Goal: Task Accomplishment & Management: Complete application form

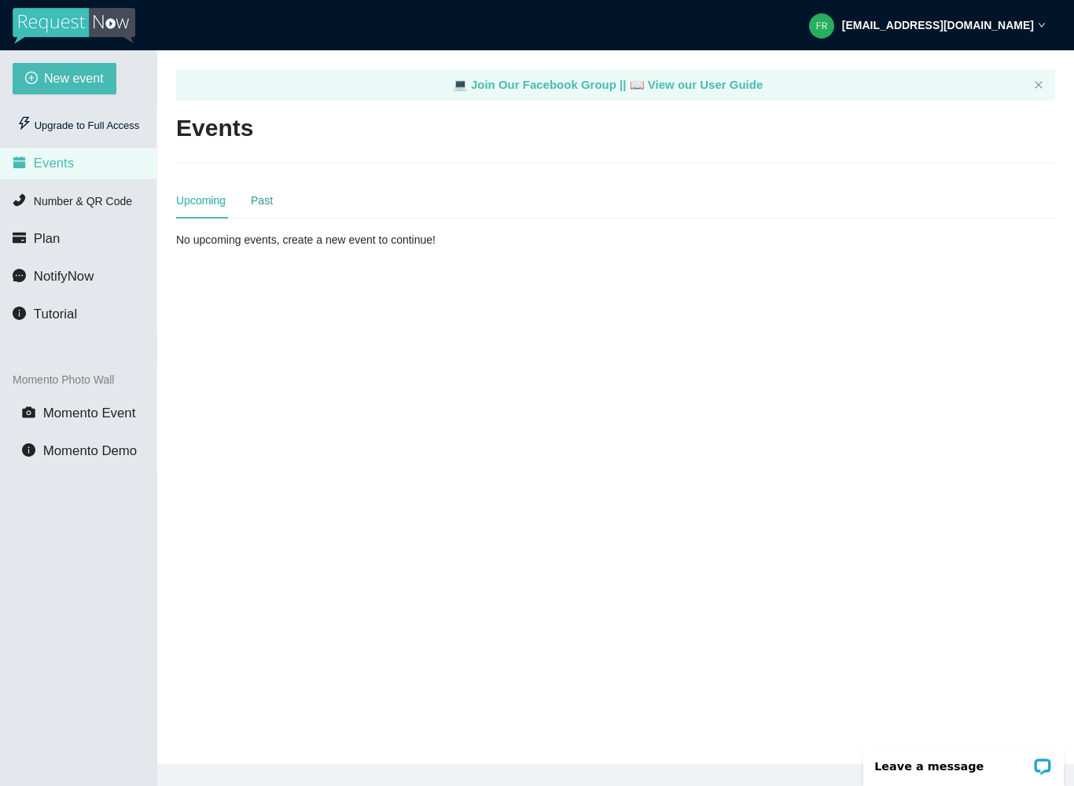
click at [254, 198] on div "Past" at bounding box center [262, 200] width 22 height 17
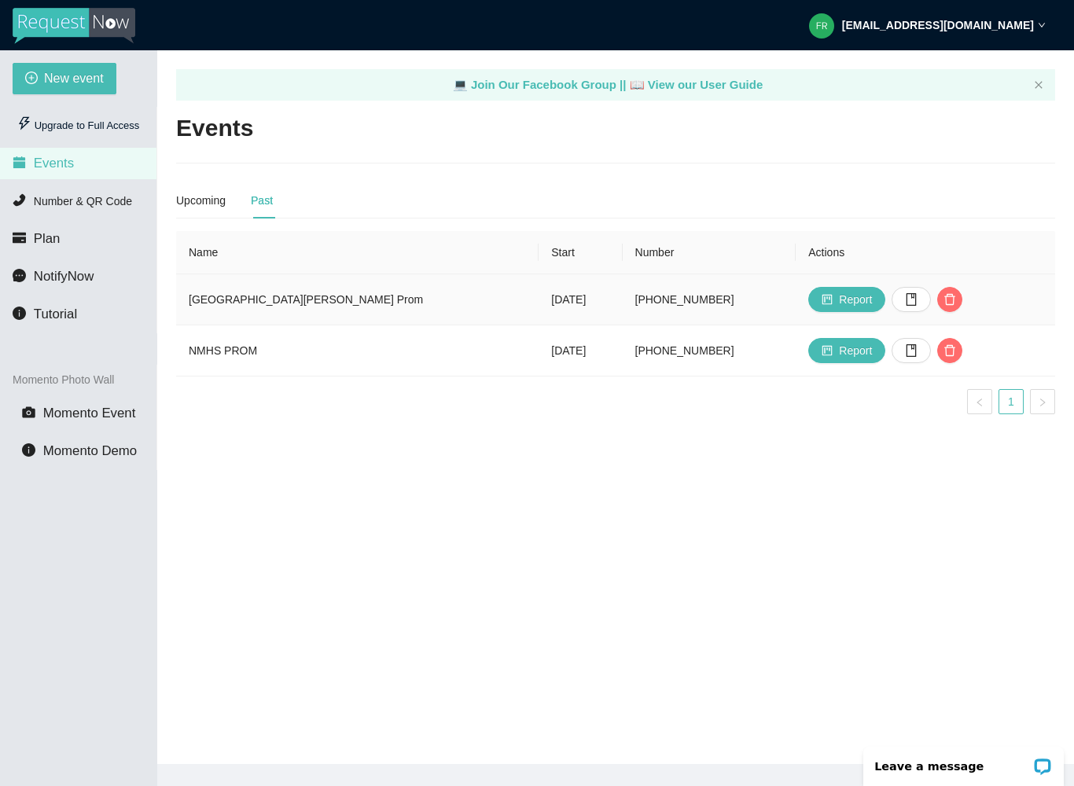
click at [292, 303] on td "[GEOGRAPHIC_DATA][PERSON_NAME] Prom" at bounding box center [357, 299] width 362 height 51
click at [362, 299] on td "[GEOGRAPHIC_DATA][PERSON_NAME] Prom" at bounding box center [357, 299] width 362 height 51
click at [313, 298] on td "[GEOGRAPHIC_DATA][PERSON_NAME] Prom" at bounding box center [357, 299] width 362 height 51
click at [317, 343] on td "NMHS PROM" at bounding box center [357, 350] width 362 height 51
click at [229, 344] on td "NMHS PROM" at bounding box center [357, 350] width 362 height 51
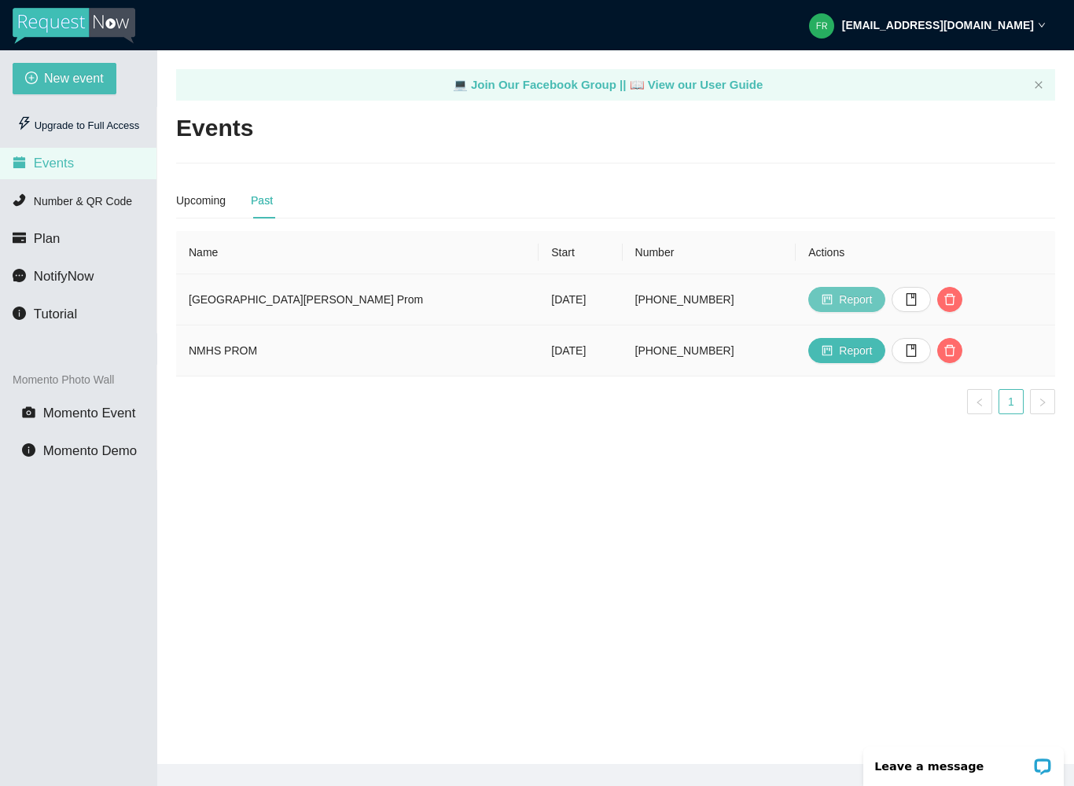
click at [839, 302] on span "Report" at bounding box center [855, 299] width 33 height 17
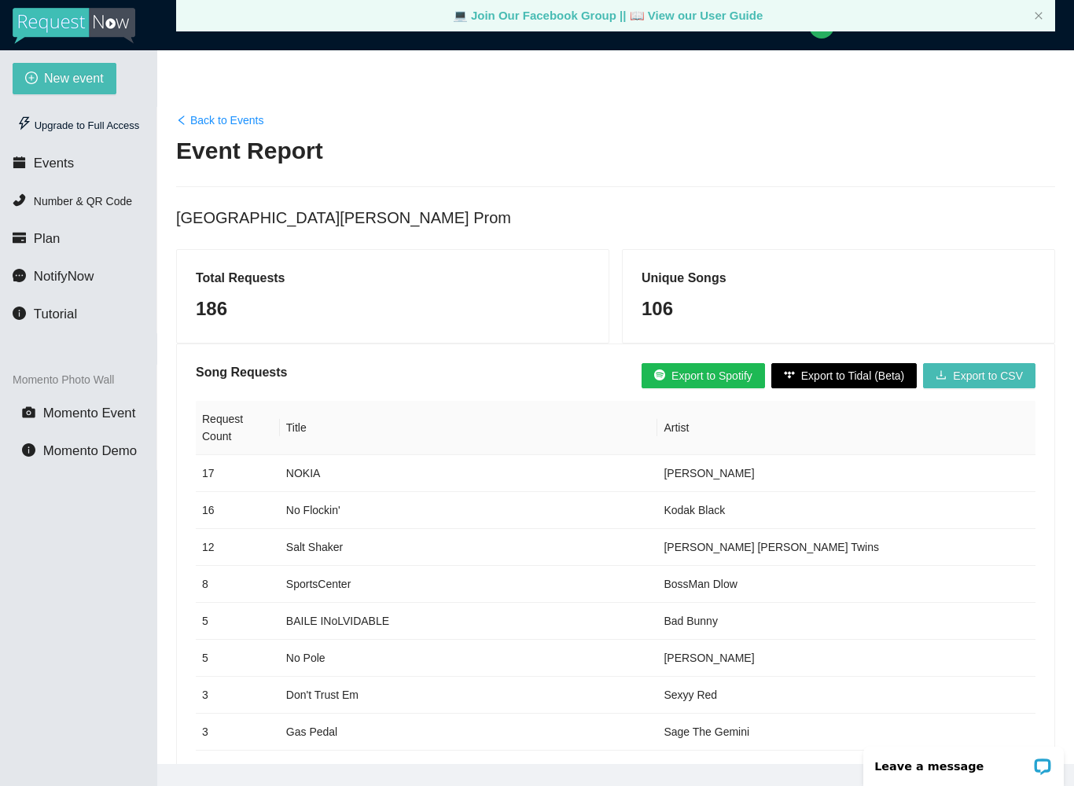
click at [181, 122] on icon "left" at bounding box center [181, 120] width 6 height 9
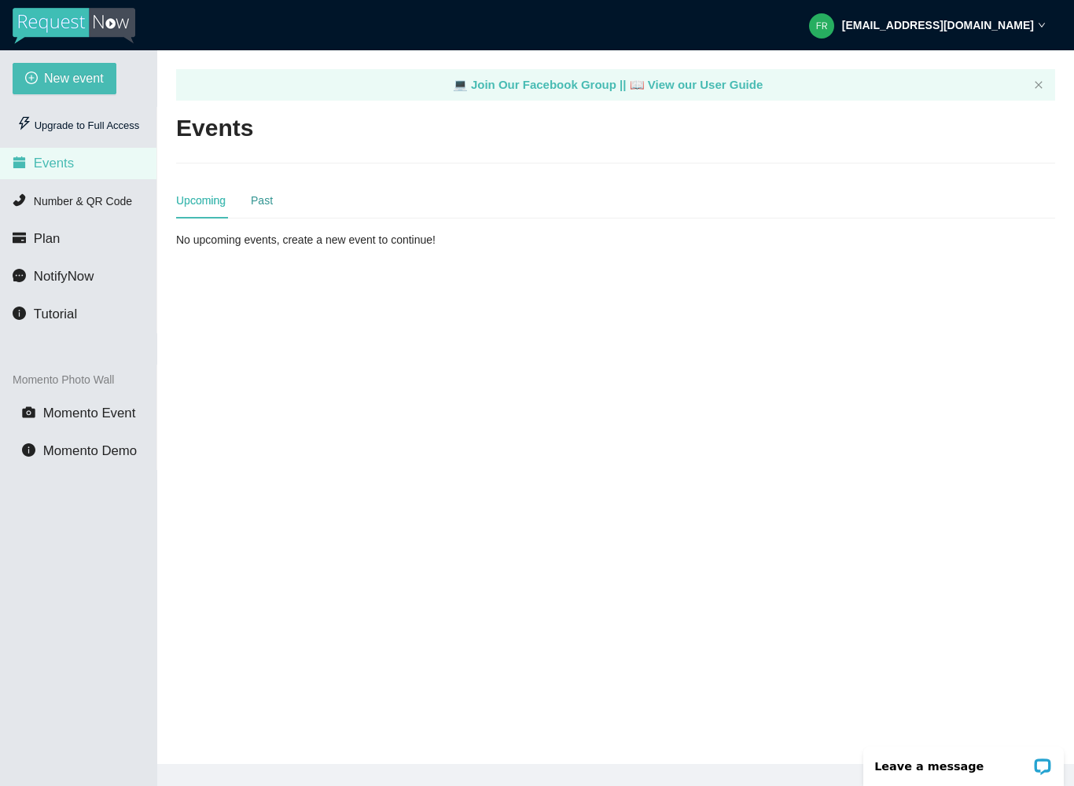
click at [267, 197] on div "Past" at bounding box center [262, 200] width 22 height 17
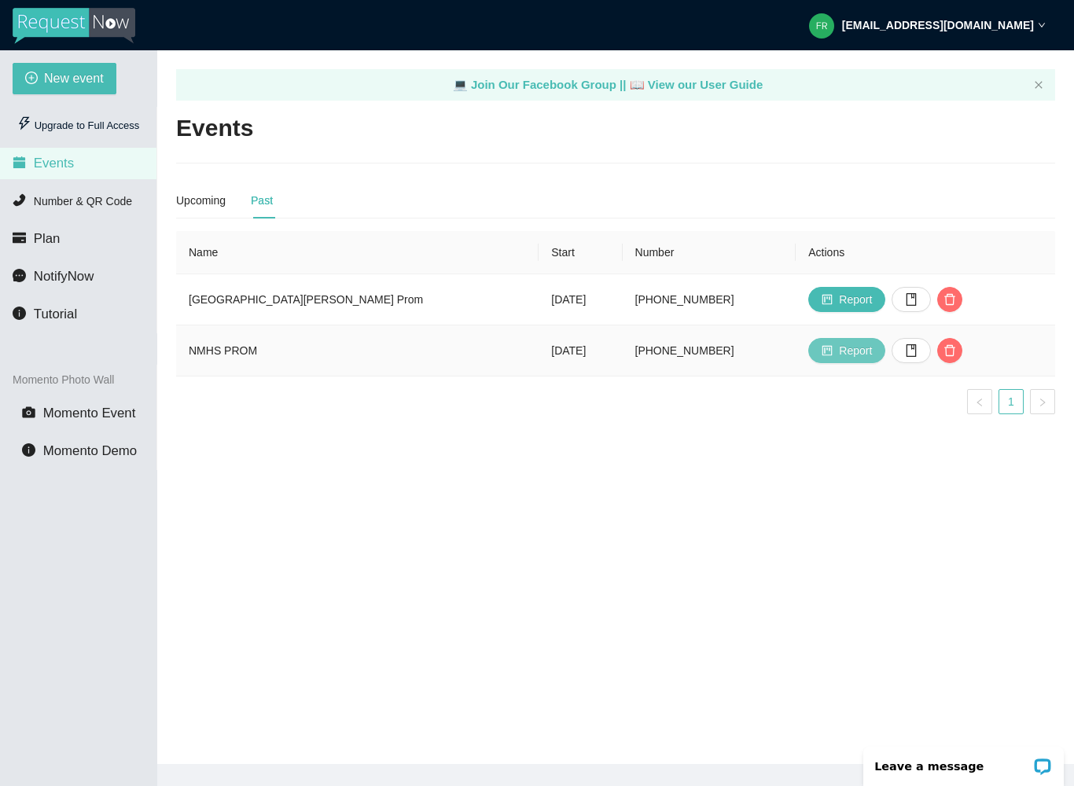
click at [842, 352] on span "Report" at bounding box center [855, 350] width 33 height 17
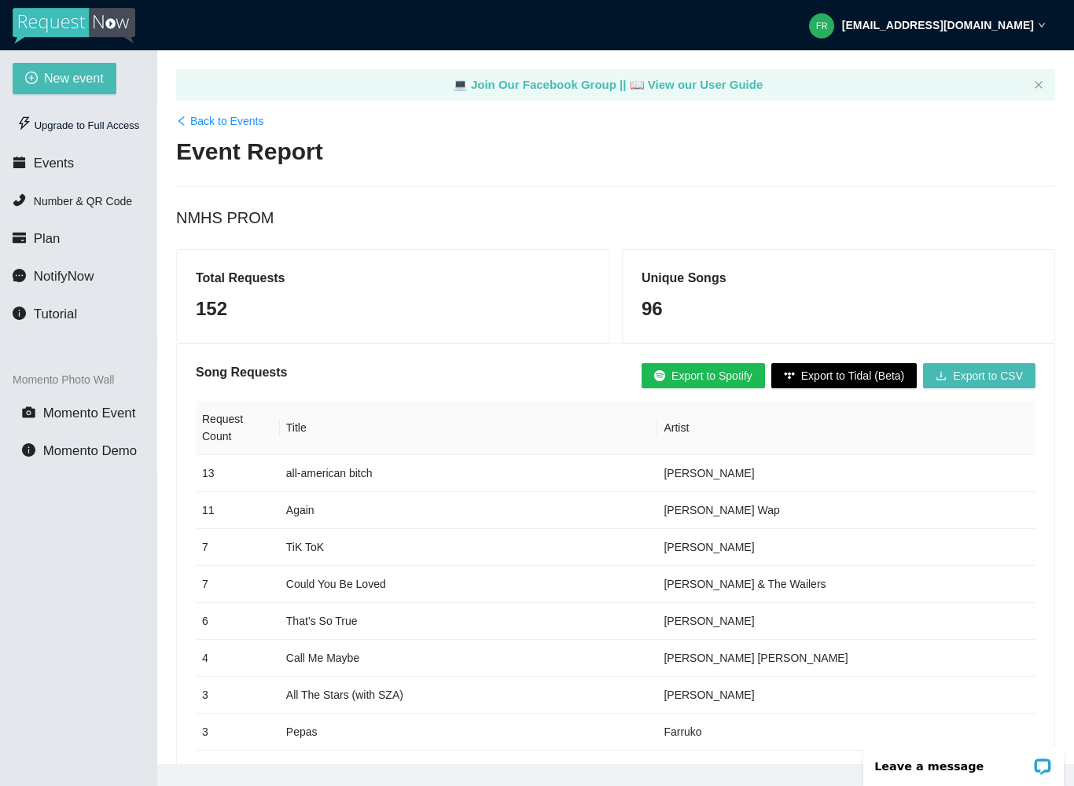
click at [181, 124] on icon "left" at bounding box center [181, 121] width 11 height 11
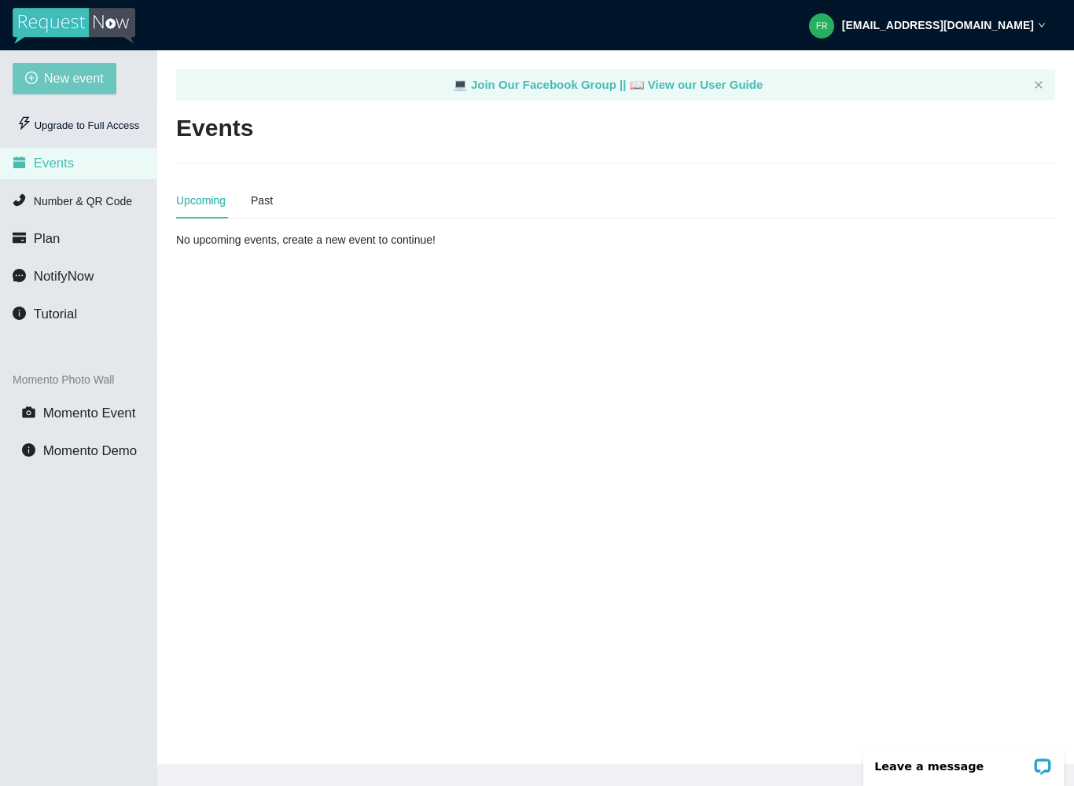
click at [65, 78] on span "New event" at bounding box center [74, 78] width 60 height 20
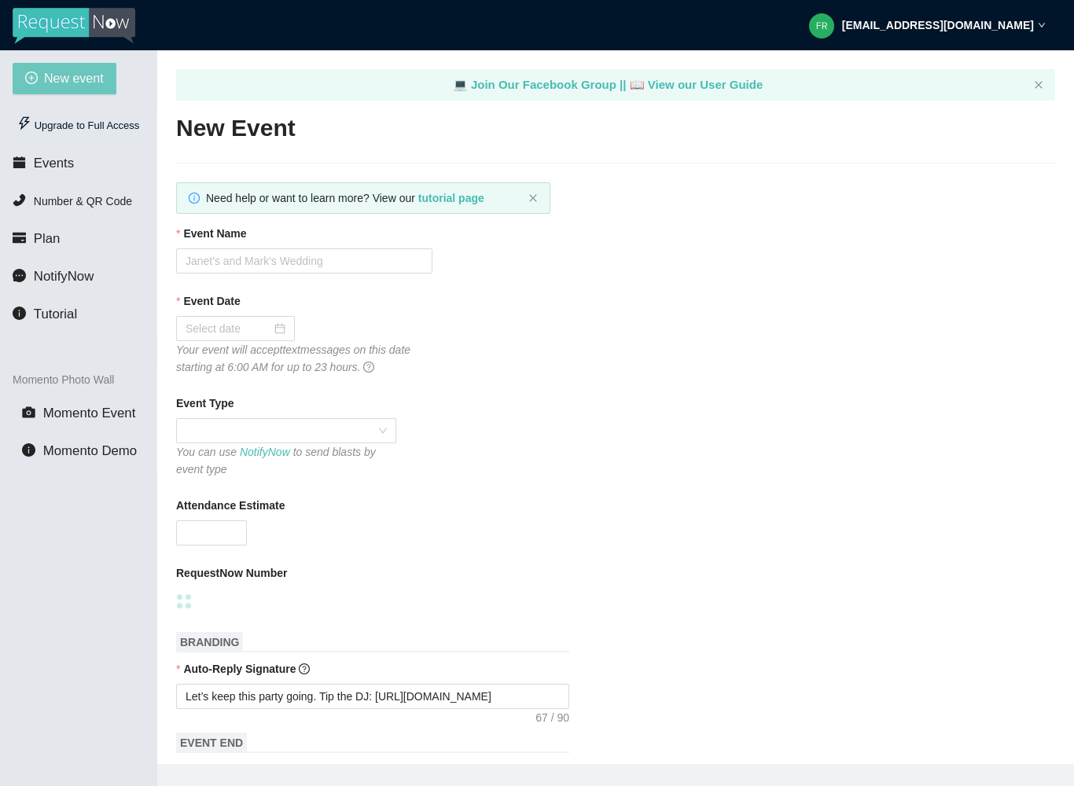
type textarea "[URL][DOMAIN_NAME]"
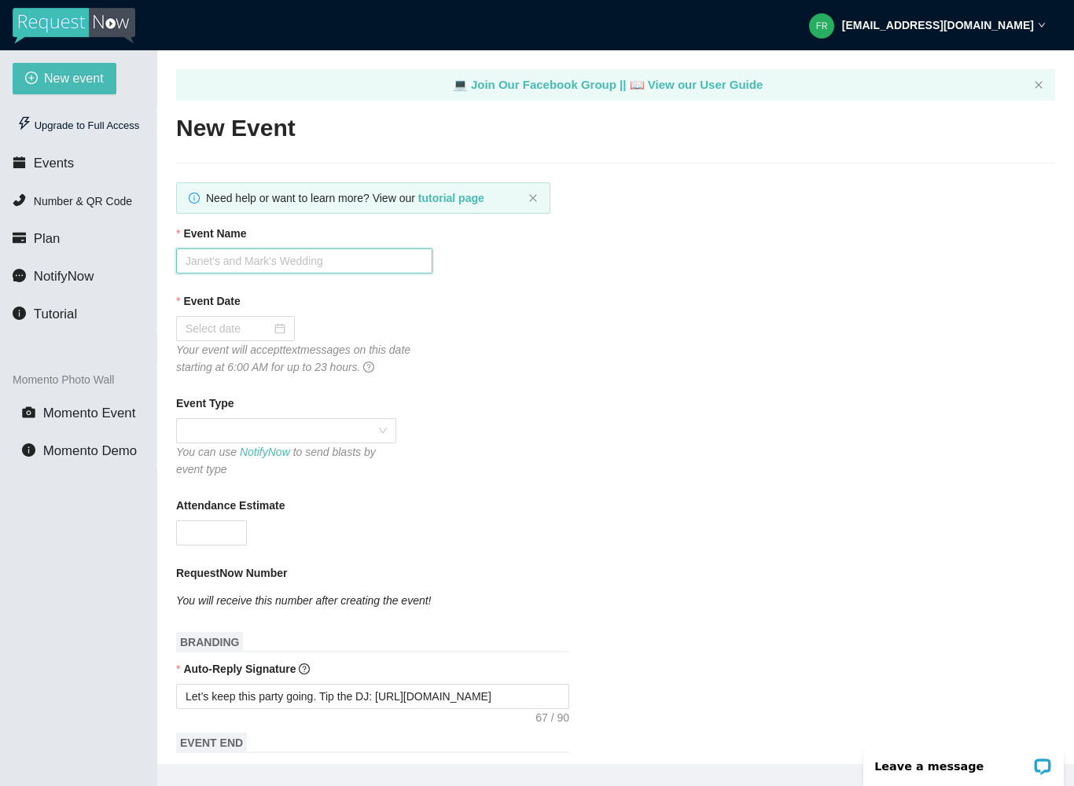
click at [197, 260] on input "Event Name" at bounding box center [304, 260] width 256 height 25
type input "[GEOGRAPHIC_DATA][PERSON_NAME] Homecoming"
click at [192, 323] on input "Event Date" at bounding box center [229, 328] width 86 height 17
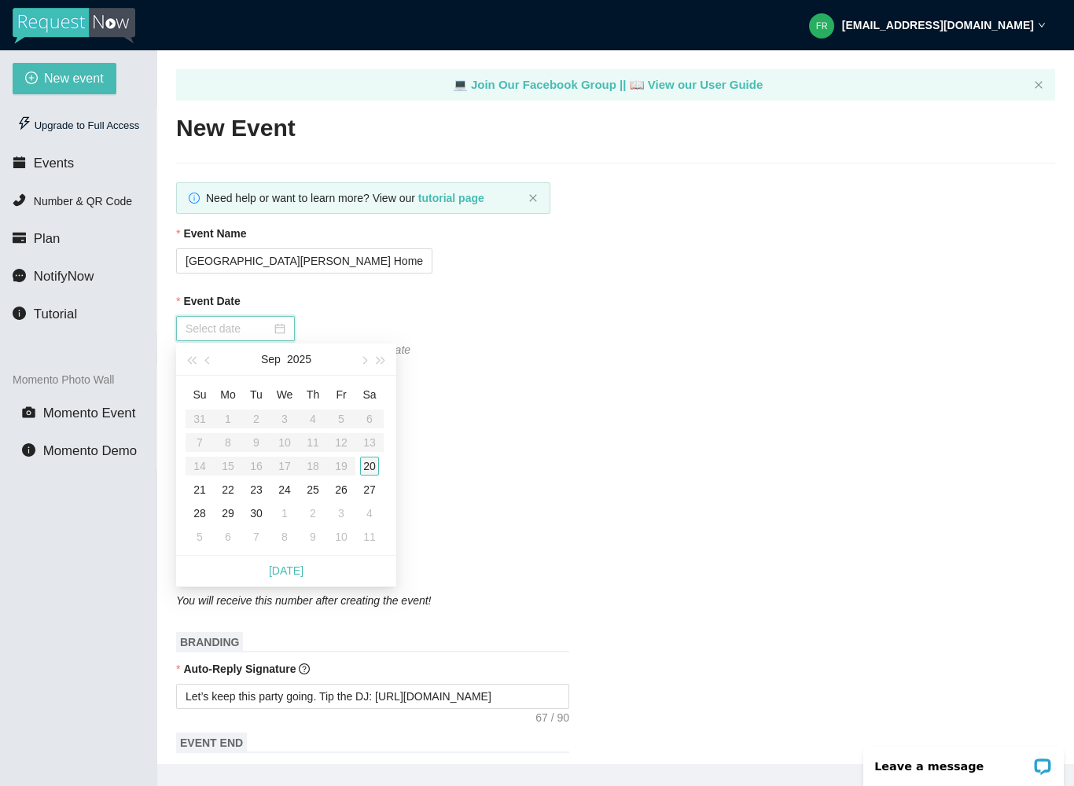
type input "[DATE]"
click at [366, 467] on div "20" at bounding box center [369, 466] width 19 height 19
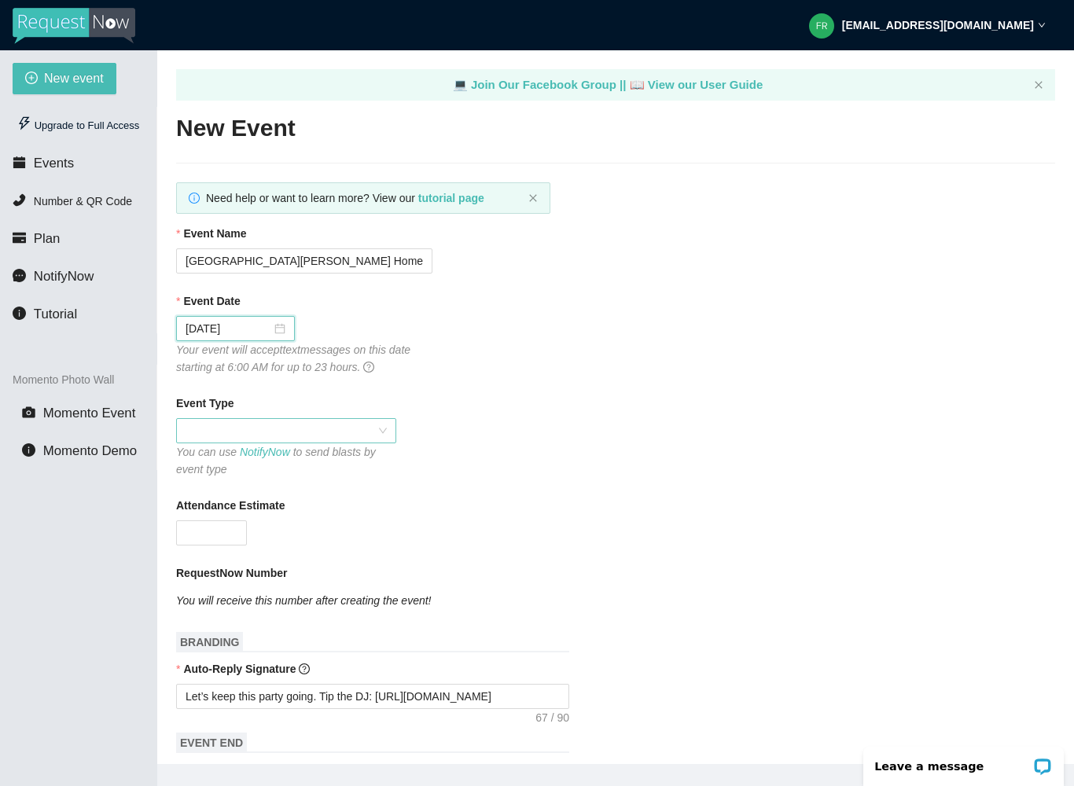
click at [195, 430] on span at bounding box center [286, 431] width 201 height 24
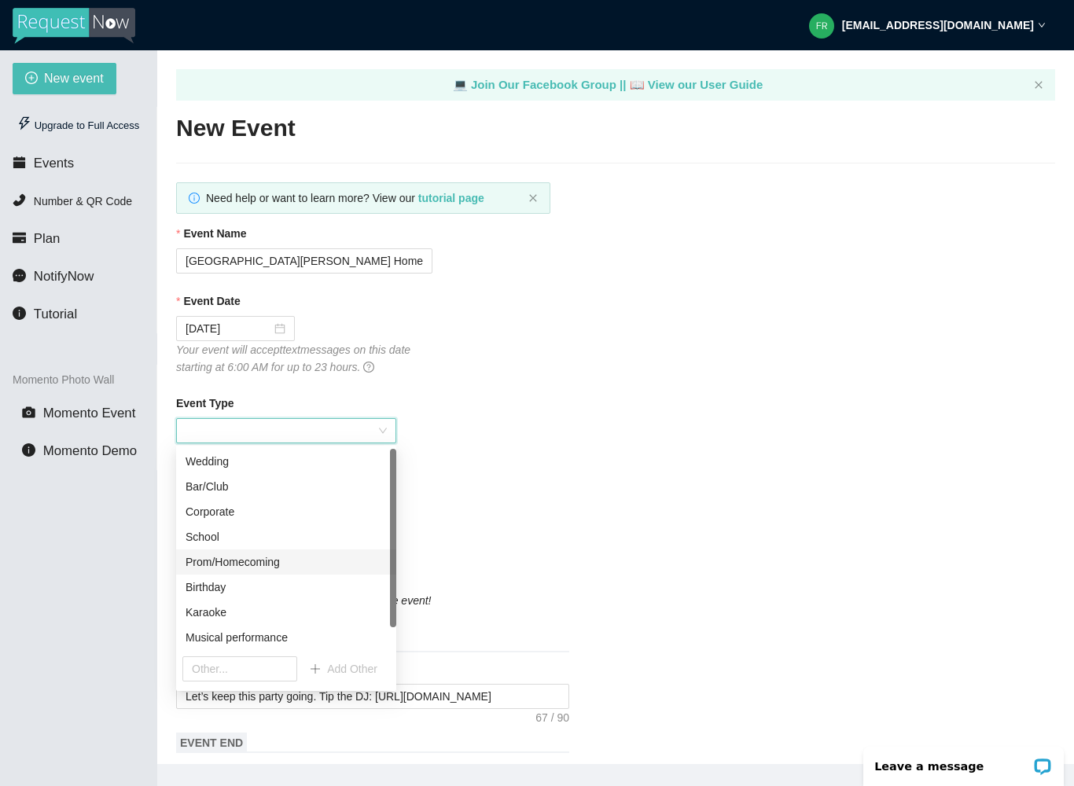
click at [217, 563] on div "Prom/Homecoming" at bounding box center [286, 561] width 201 height 17
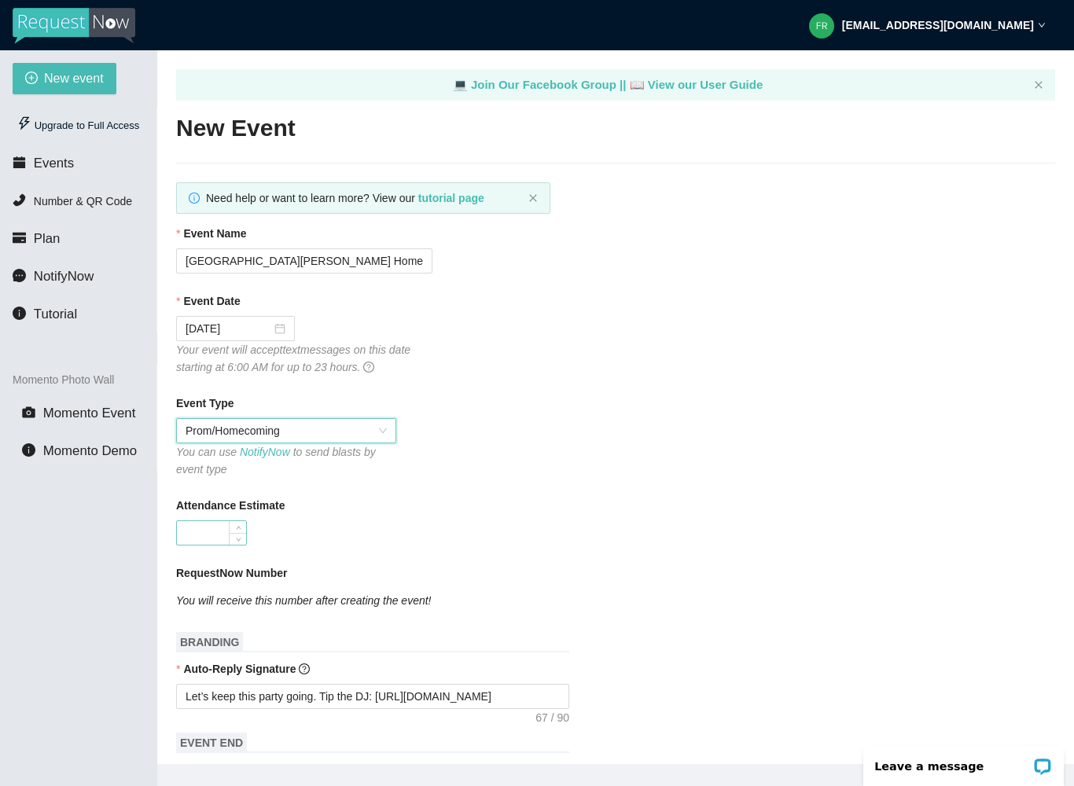
click at [194, 535] on input "Attendance Estimate" at bounding box center [211, 533] width 69 height 24
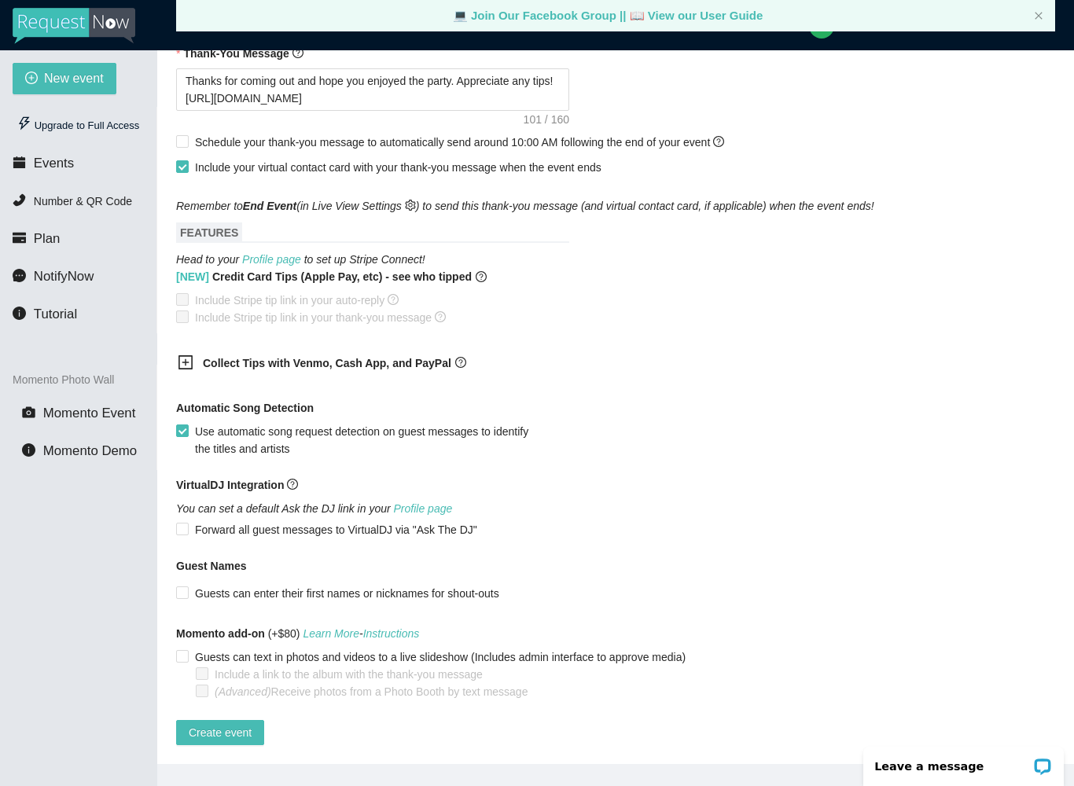
scroll to position [729, 0]
type input "100"
click at [204, 737] on span "Create event" at bounding box center [220, 732] width 63 height 17
click at [180, 528] on input "Forward all guest messages to VirtualDJ via "Ask The DJ"" at bounding box center [181, 528] width 11 height 11
checkbox input "true"
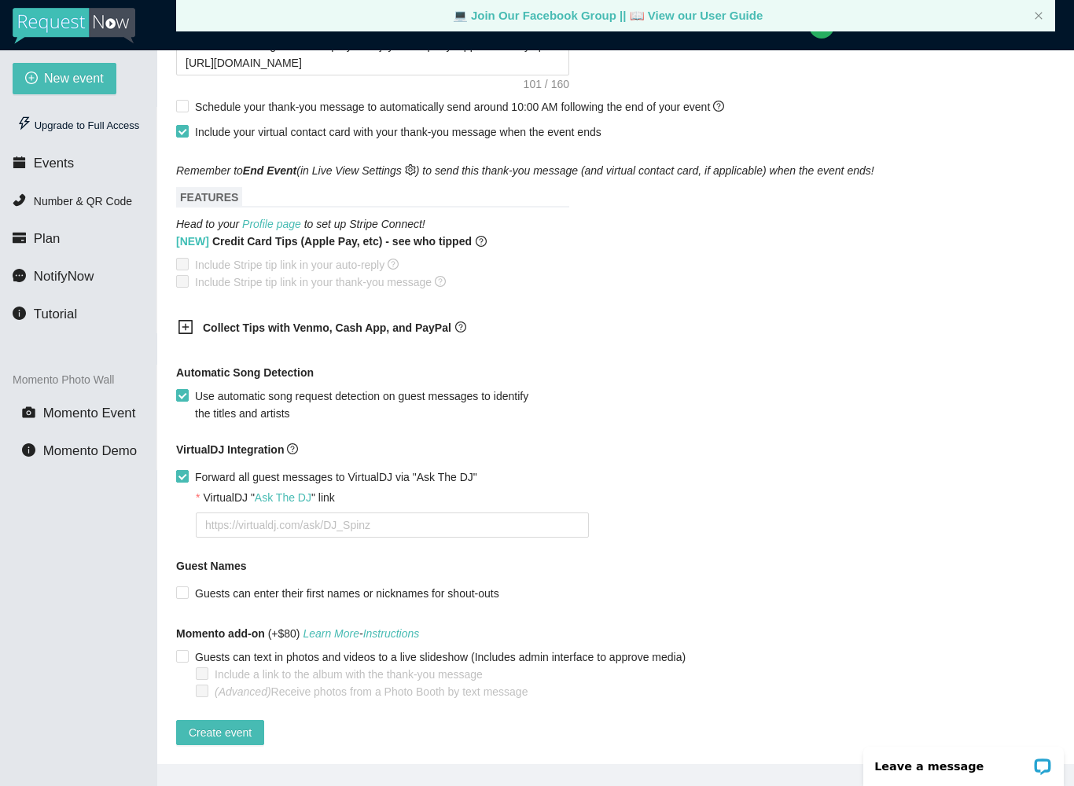
scroll to position [765, 0]
click at [177, 595] on input "Guests can enter their first names or nicknames for shout-outs" at bounding box center [181, 591] width 11 height 11
checkbox input "true"
click at [178, 663] on span at bounding box center [182, 656] width 13 height 13
click at [178, 661] on input "Guests can text in photos and videos to a live slideshow (Includes admin interf…" at bounding box center [181, 655] width 11 height 11
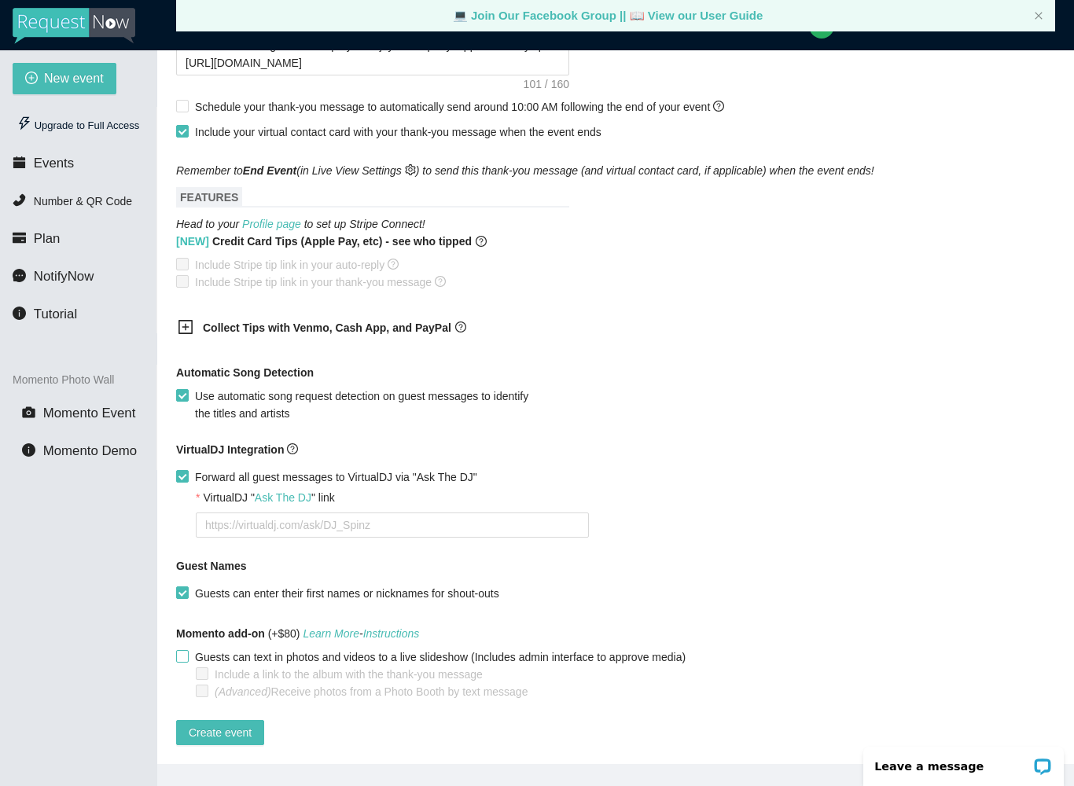
checkbox input "true"
click at [198, 675] on input "Include a link to the album with the thank-you message" at bounding box center [201, 672] width 11 height 11
checkbox input "true"
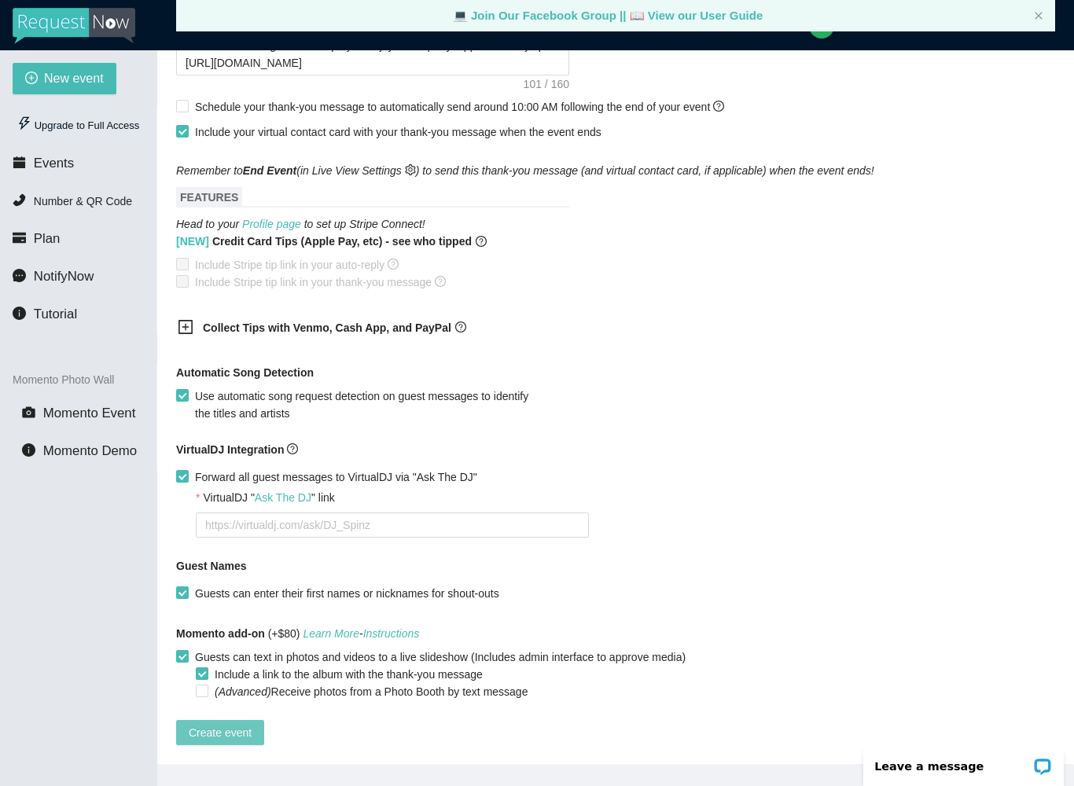
click at [211, 734] on span "Create event" at bounding box center [220, 732] width 63 height 17
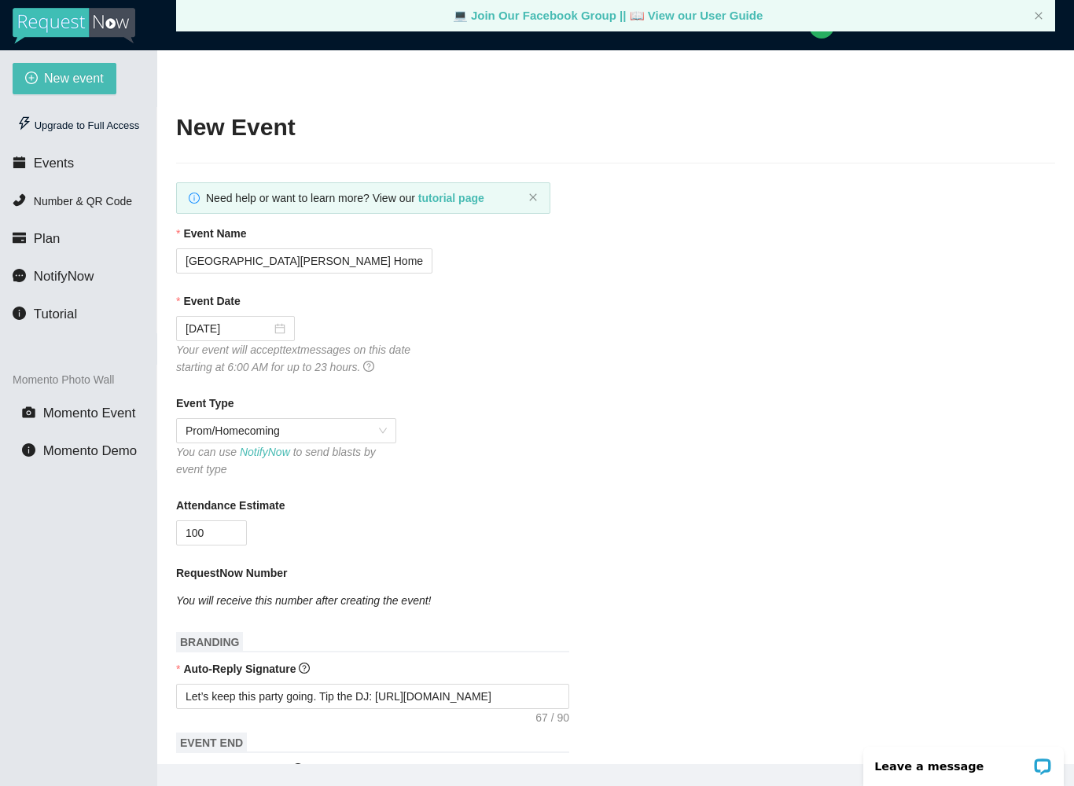
scroll to position [0, 0]
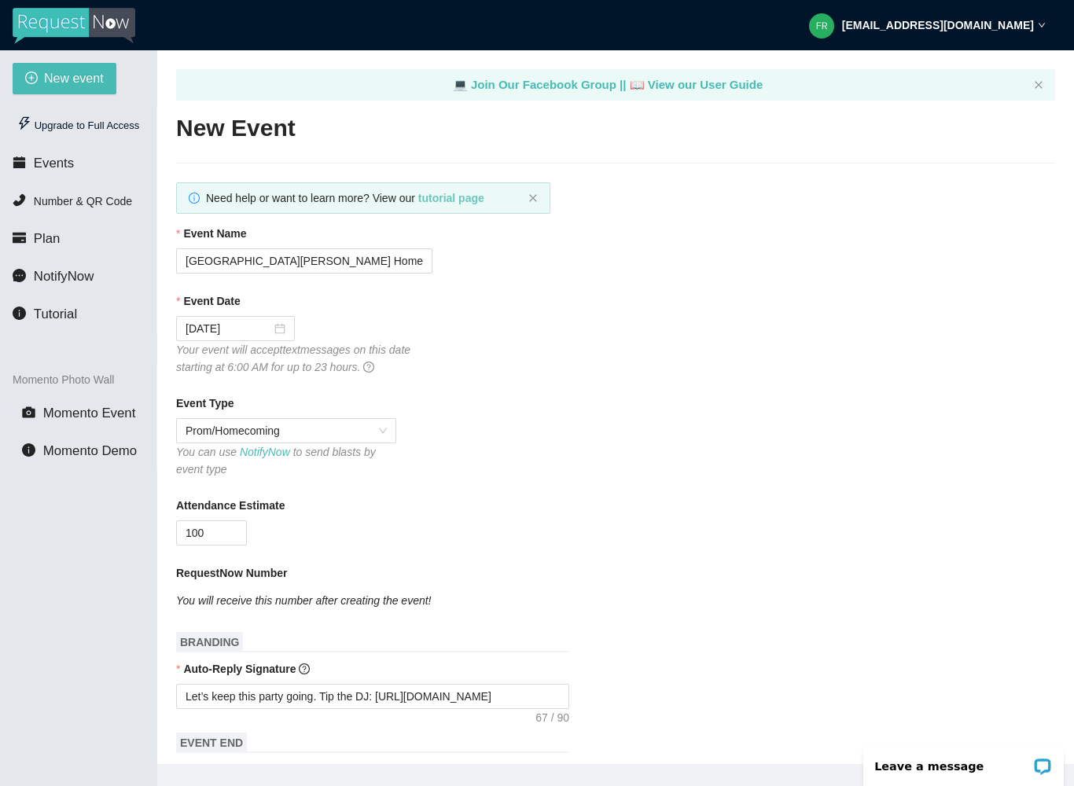
click at [446, 204] on b "tutorial page" at bounding box center [451, 198] width 66 height 13
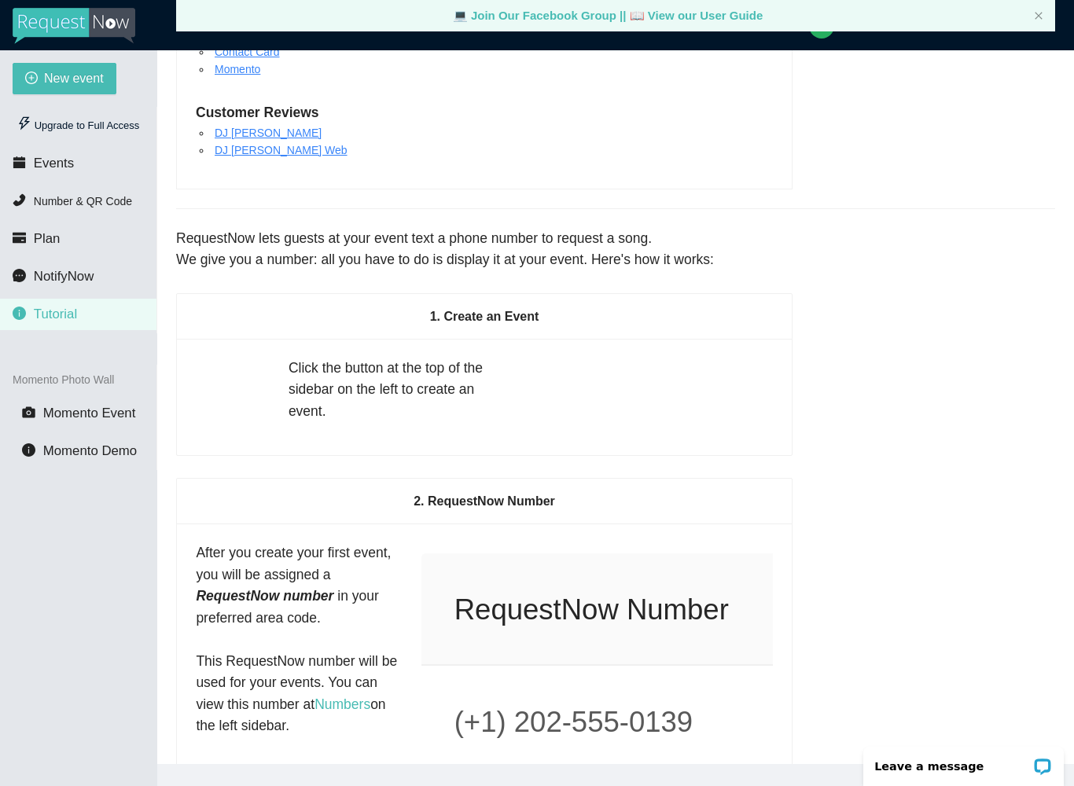
click at [136, 578] on div "New event Upgrade to Full Access Events Number & QR Code Plan NotifyNow Tutoria…" at bounding box center [78, 443] width 157 height 786
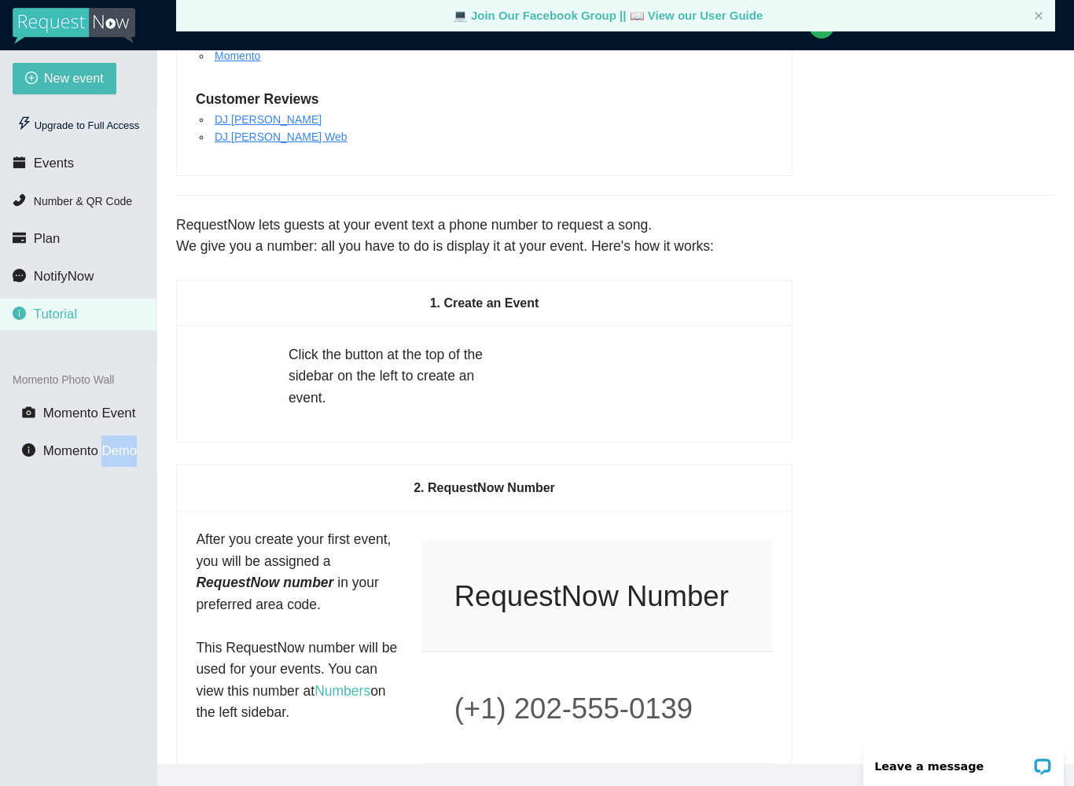
scroll to position [325, 0]
click at [90, 577] on div "New event Upgrade to Full Access Events Number & QR Code Plan NotifyNow Tutoria…" at bounding box center [78, 443] width 157 height 786
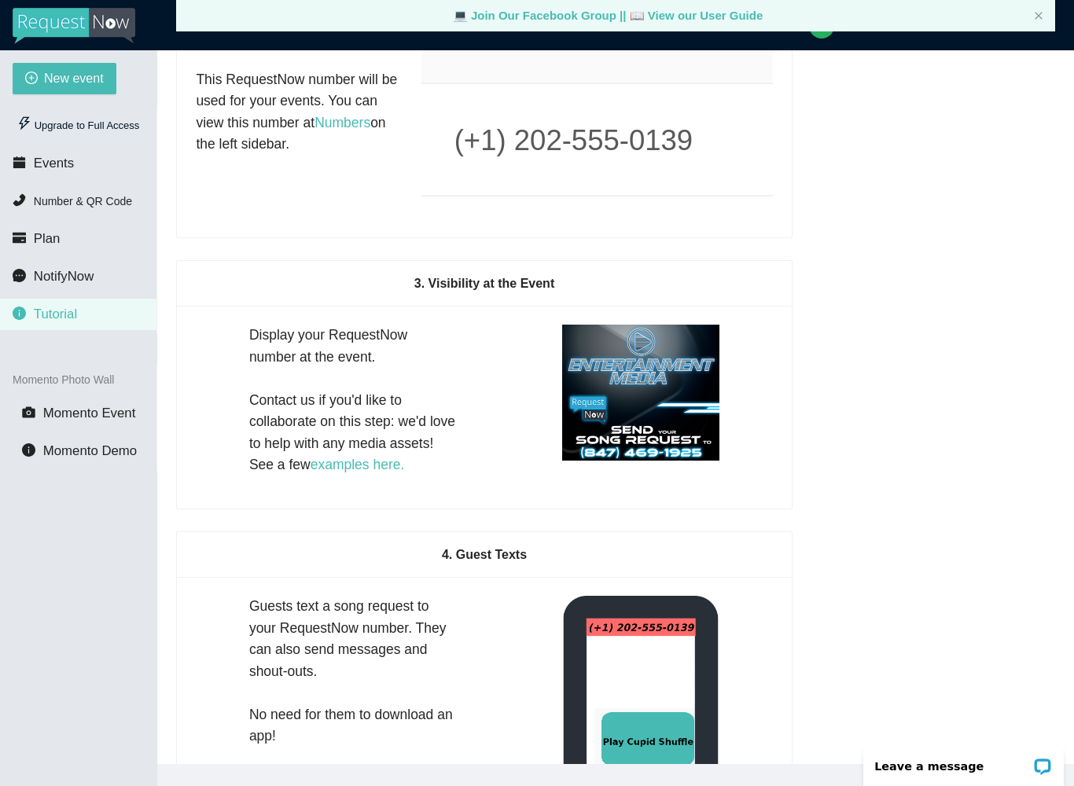
scroll to position [908, 0]
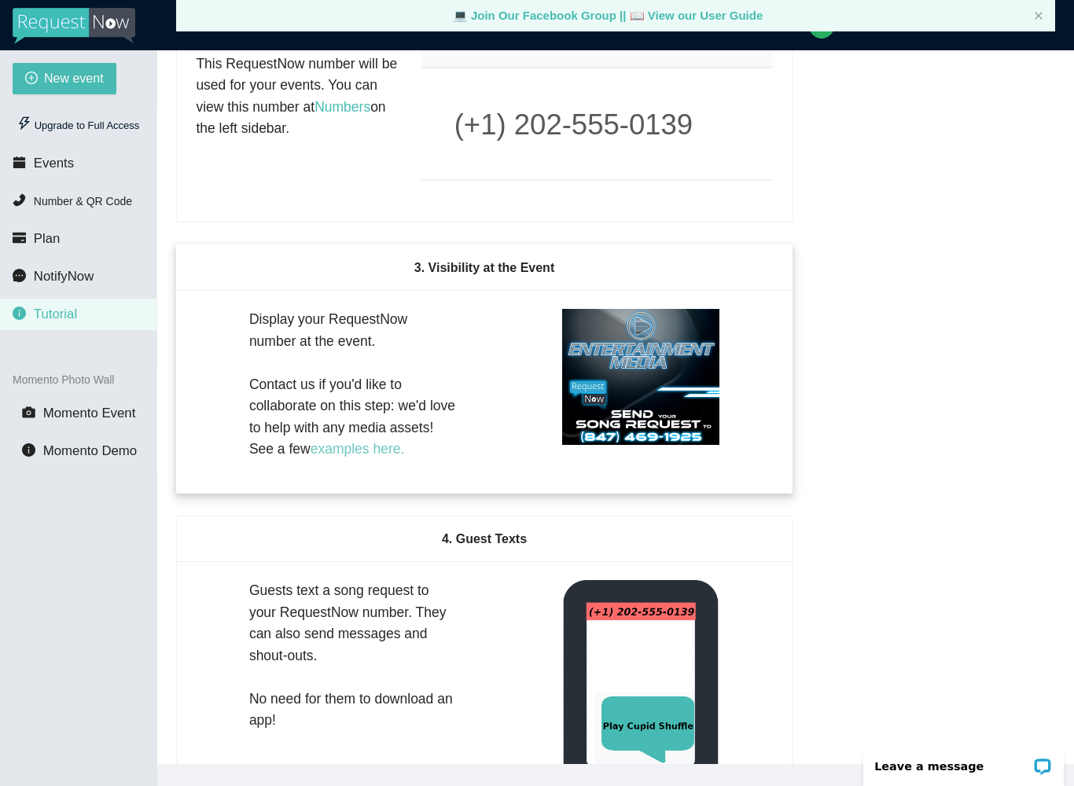
click at [362, 457] on link "examples here." at bounding box center [357, 449] width 94 height 16
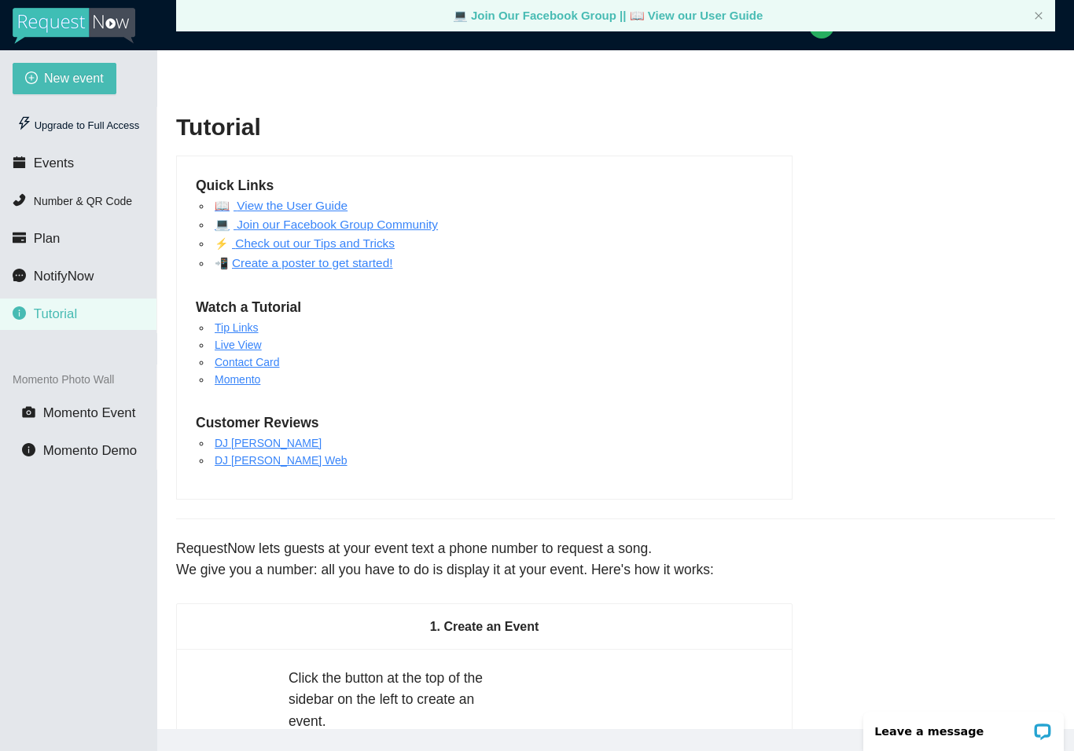
scroll to position [0, 0]
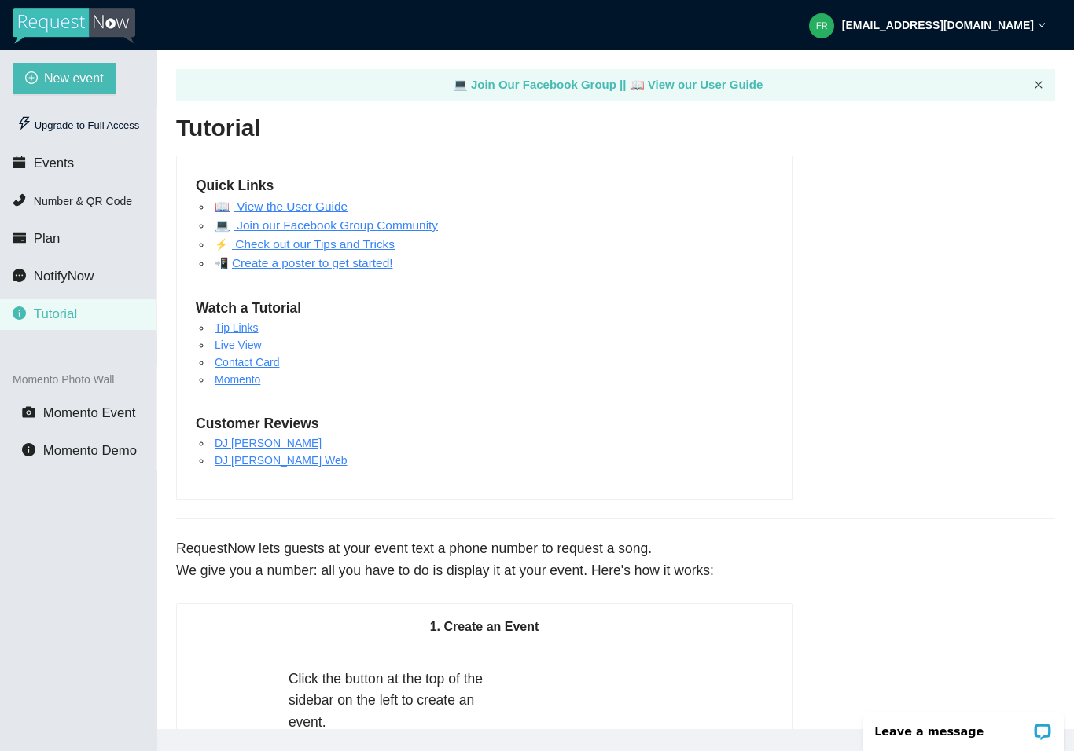
click at [1042, 80] on icon "close" at bounding box center [1038, 84] width 9 height 9
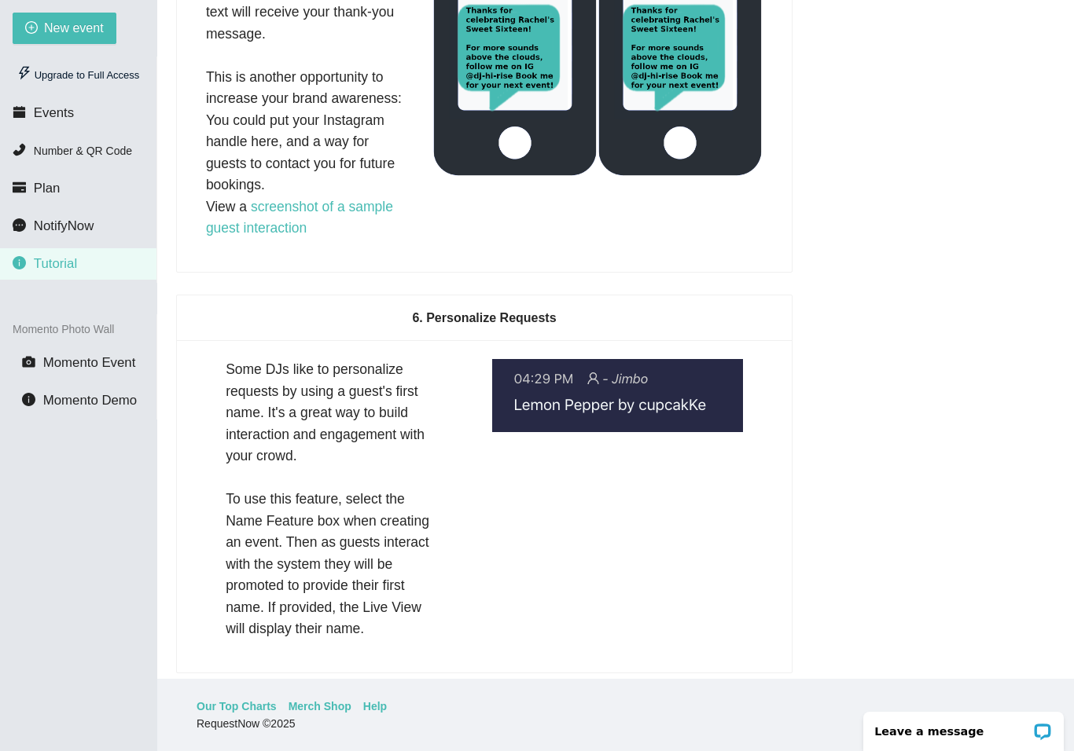
scroll to position [2570, 0]
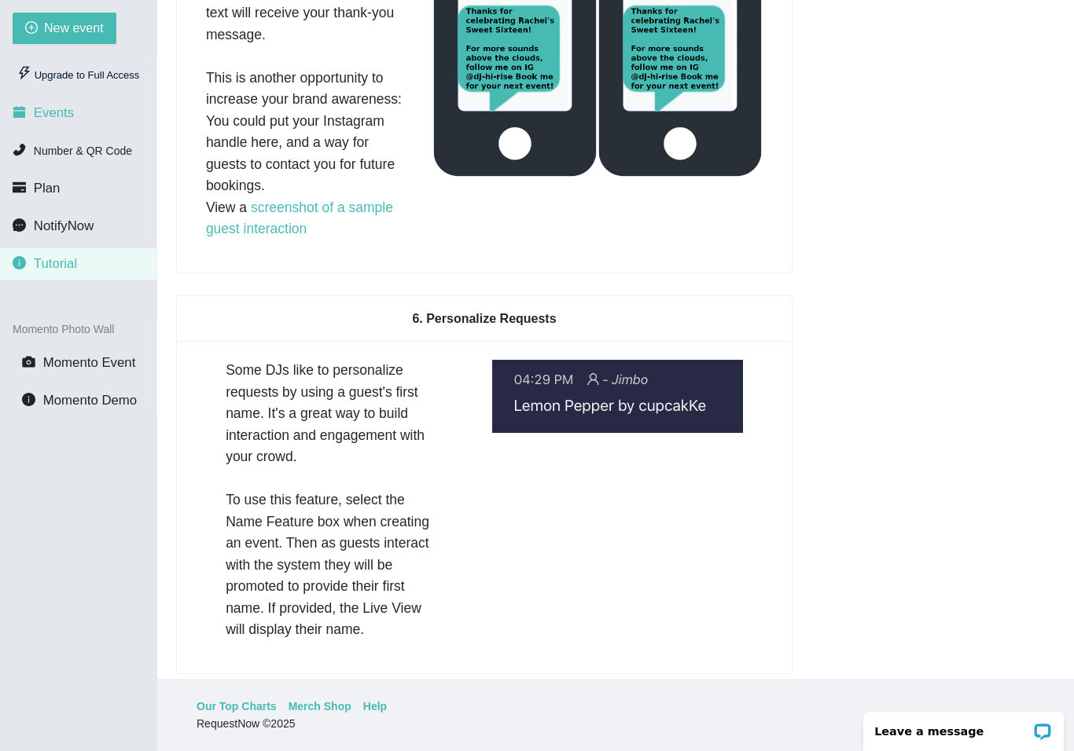
click at [52, 115] on span "Events" at bounding box center [54, 112] width 40 height 15
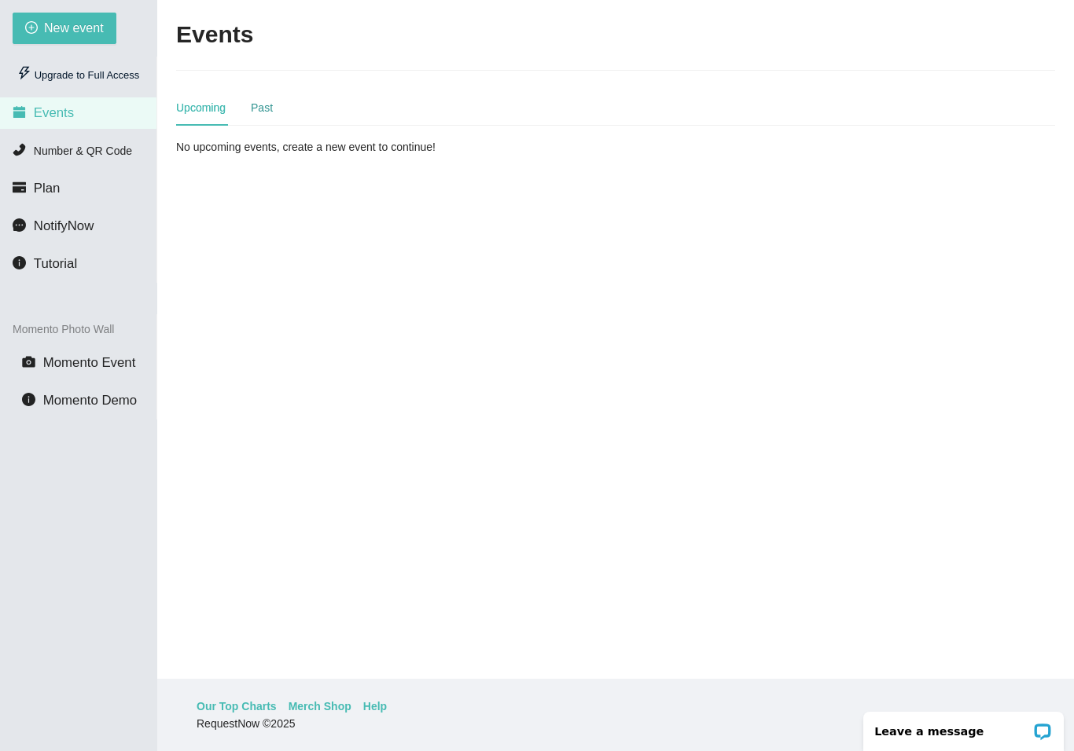
click at [273, 99] on div "Past" at bounding box center [262, 107] width 22 height 17
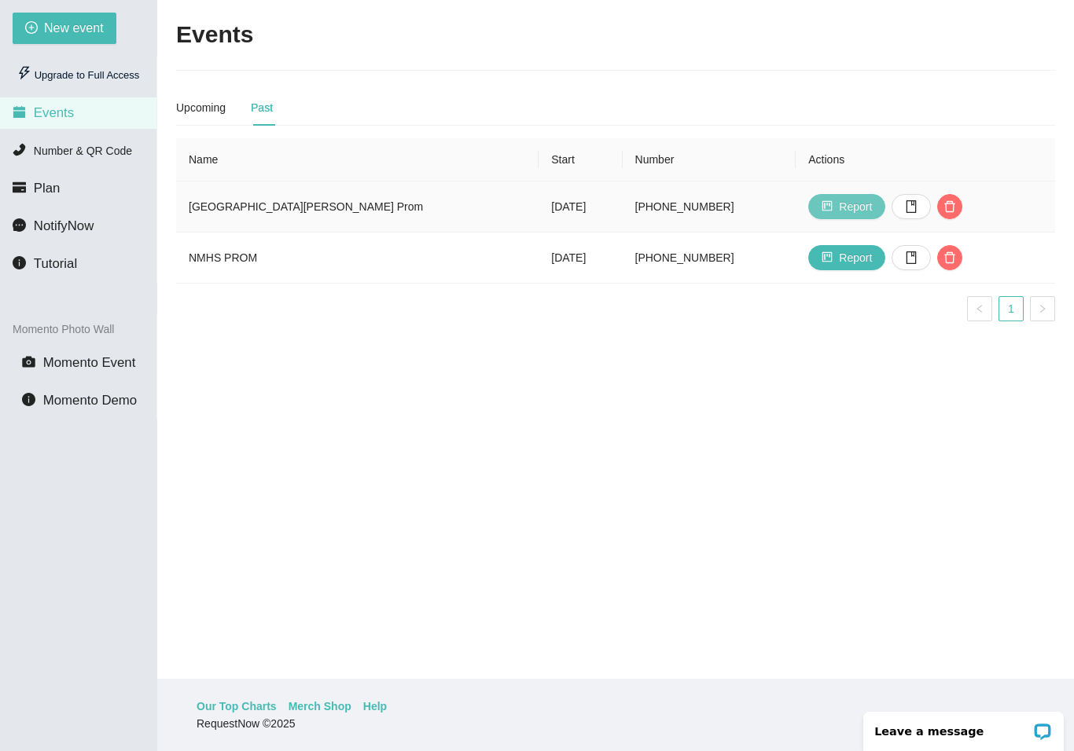
click at [832, 195] on button "Report" at bounding box center [846, 206] width 77 height 25
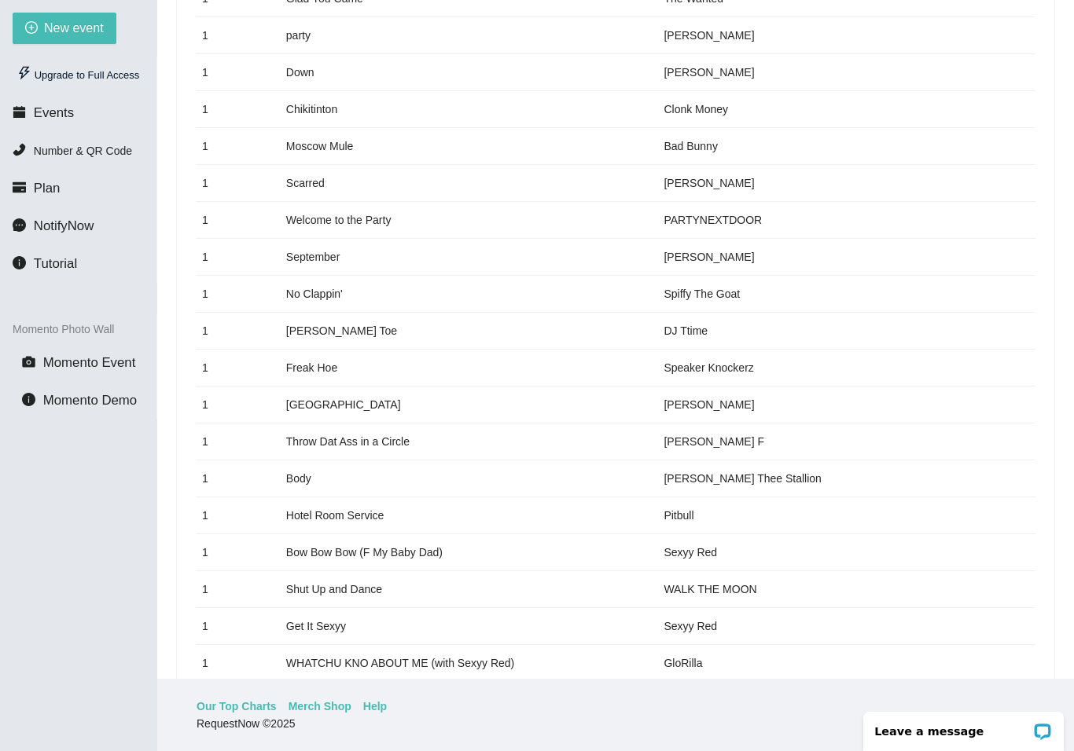
scroll to position [1565, 0]
